Goal: Task Accomplishment & Management: Manage account settings

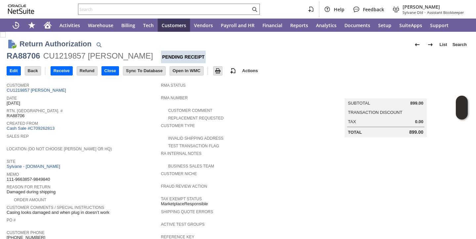
click at [147, 164] on div "Site Sylvane - www.sylvane.com" at bounding box center [82, 163] width 151 height 12
click at [14, 68] on input "Edit" at bounding box center [14, 71] width 14 height 9
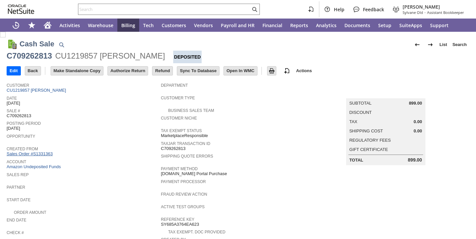
click at [37, 156] on link "Sales Order #S1331363" at bounding box center [31, 153] width 48 height 5
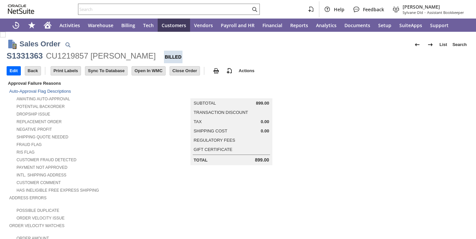
scroll to position [364, 0]
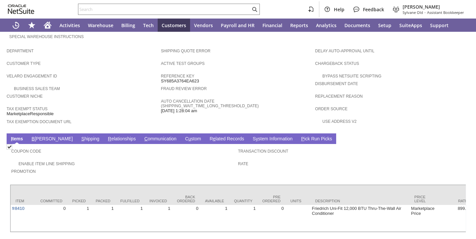
click at [80, 136] on link "S hipping" at bounding box center [91, 139] width 22 height 6
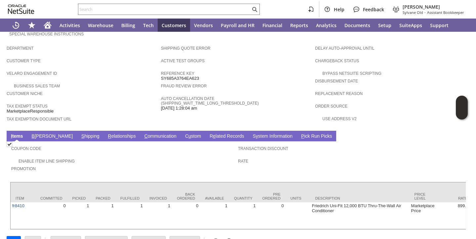
click at [80, 134] on link "S hipping" at bounding box center [91, 136] width 22 height 6
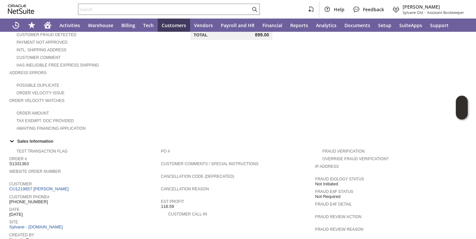
scroll to position [125, 0]
click at [56, 187] on link "CU1219857 [PERSON_NAME]" at bounding box center [39, 189] width 61 height 5
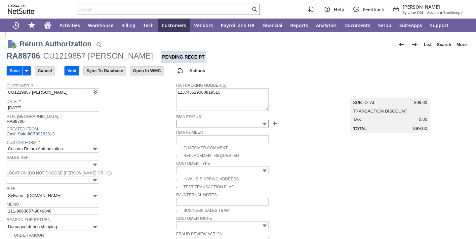
type input "Add"
type input "Copy Previous"
click at [53, 72] on input "Cancel" at bounding box center [45, 71] width 20 height 9
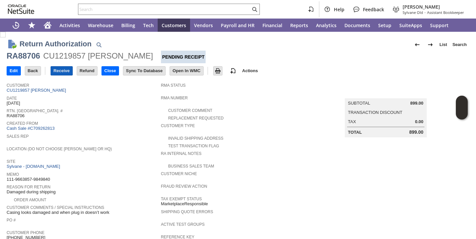
click at [65, 70] on input "Receive" at bounding box center [62, 71] width 22 height 9
click at [106, 125] on span "Created From" at bounding box center [82, 122] width 151 height 7
click at [60, 72] on input "Receive" at bounding box center [62, 71] width 22 height 9
click at [118, 115] on div "Rtn. [GEOGRAPHIC_DATA]. # RA89455" at bounding box center [82, 113] width 151 height 12
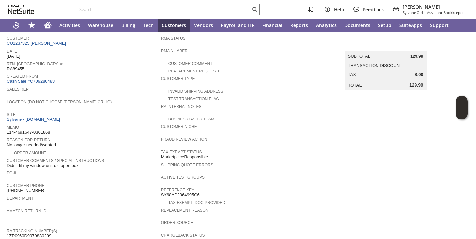
scroll to position [255, 0]
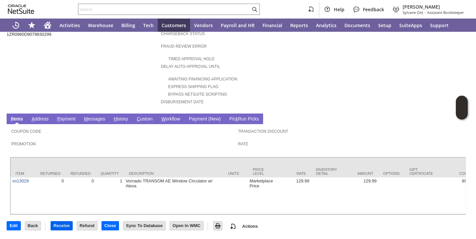
click at [66, 227] on input "Receive" at bounding box center [62, 225] width 22 height 9
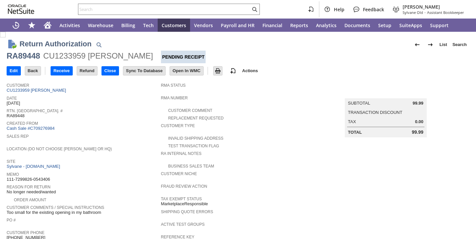
click at [138, 143] on div "Sales Rep" at bounding box center [82, 138] width 151 height 12
click at [63, 68] on input "Receive" at bounding box center [62, 71] width 22 height 9
click at [127, 110] on span "Rtn. [GEOGRAPHIC_DATA]. #" at bounding box center [82, 110] width 151 height 7
click at [60, 72] on input "Receive" at bounding box center [62, 71] width 22 height 9
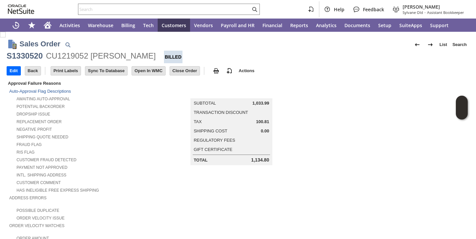
scroll to position [427, 0]
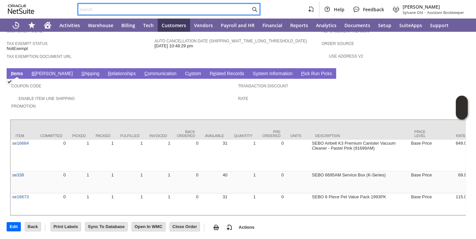
click at [165, 12] on input "text" at bounding box center [164, 9] width 172 height 8
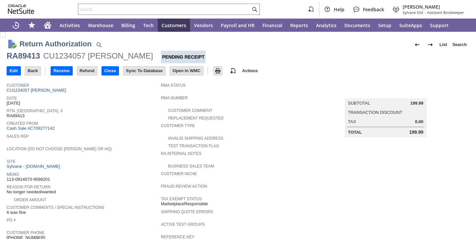
click at [145, 139] on div "Sales Rep" at bounding box center [82, 138] width 151 height 12
click at [61, 69] on input "Receive" at bounding box center [62, 71] width 22 height 9
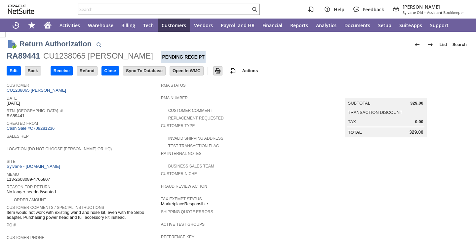
click at [113, 124] on span "Created From" at bounding box center [82, 122] width 151 height 7
click at [58, 74] on input "Receive" at bounding box center [62, 71] width 22 height 9
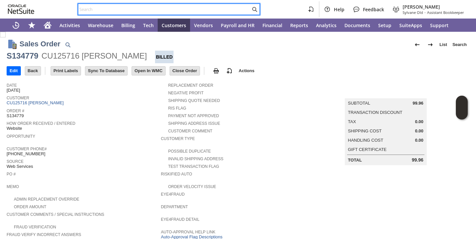
click at [148, 9] on input "text" at bounding box center [164, 9] width 172 height 8
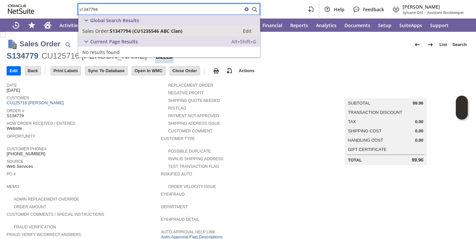
type input "s1347794"
click at [141, 29] on span "S1347794 (CU1235546 ABC Clan)" at bounding box center [146, 31] width 73 height 6
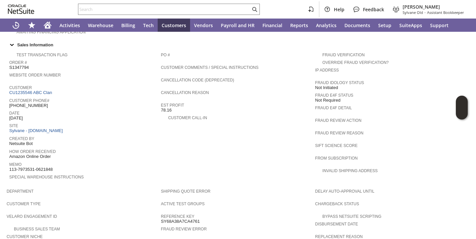
scroll to position [221, 0]
click at [48, 91] on link "CU1235546 ABC Clan" at bounding box center [31, 93] width 44 height 5
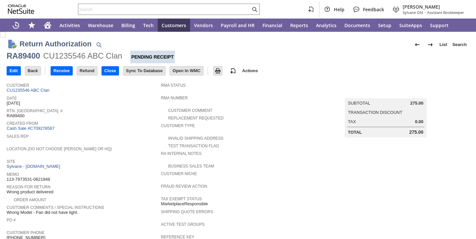
click at [143, 123] on span "Created From" at bounding box center [82, 122] width 151 height 7
click at [60, 72] on input "Receive" at bounding box center [62, 71] width 22 height 9
